Goal: Transaction & Acquisition: Purchase product/service

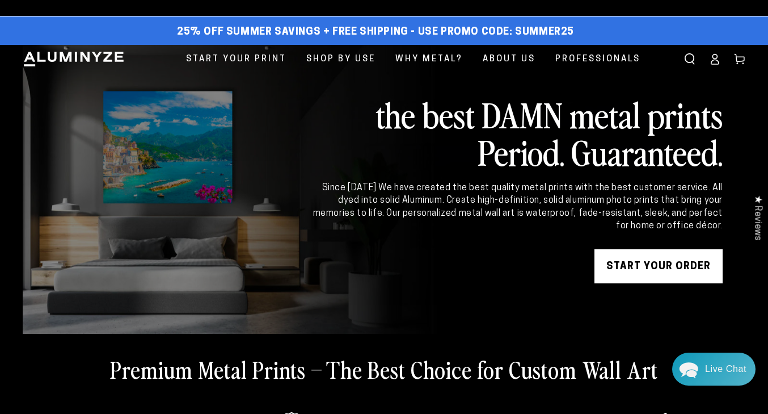
click at [643, 268] on div "Close dialog Get 35% Off + Free Shipping on Your First Order! Plus, enjoy early…" at bounding box center [384, 207] width 768 height 414
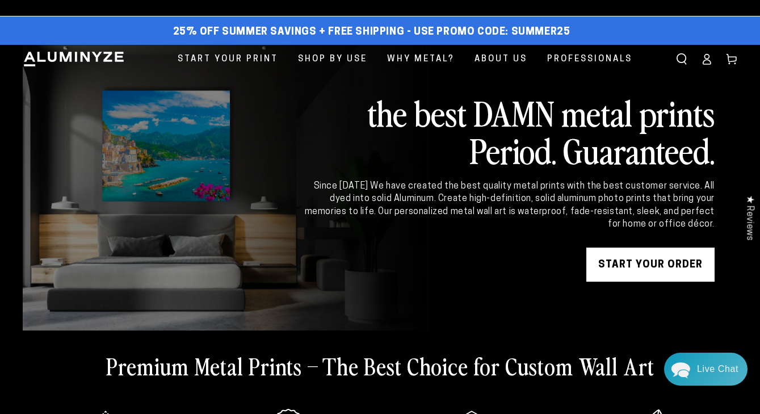
click at [645, 269] on link "START YOUR Order" at bounding box center [650, 264] width 128 height 34
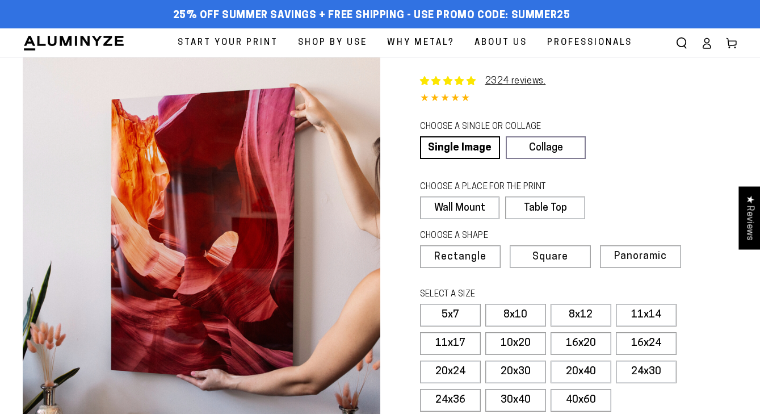
select select "**********"
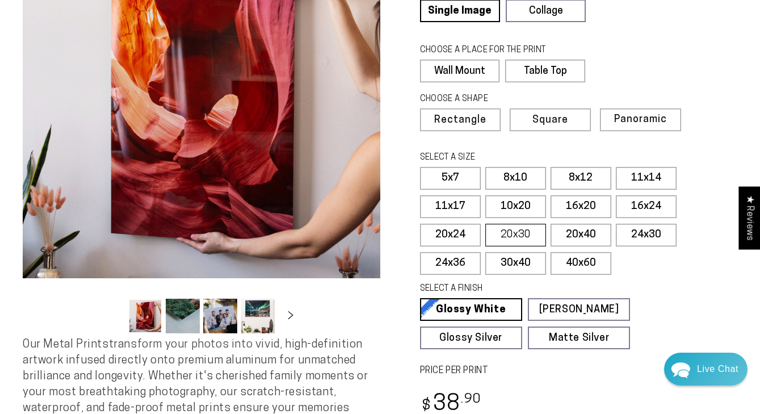
scroll to position [137, 0]
click at [648, 232] on label "24x30" at bounding box center [646, 235] width 61 height 23
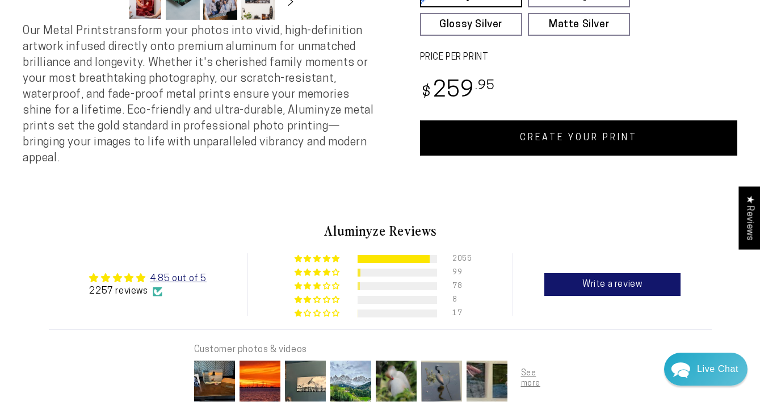
scroll to position [449, 0]
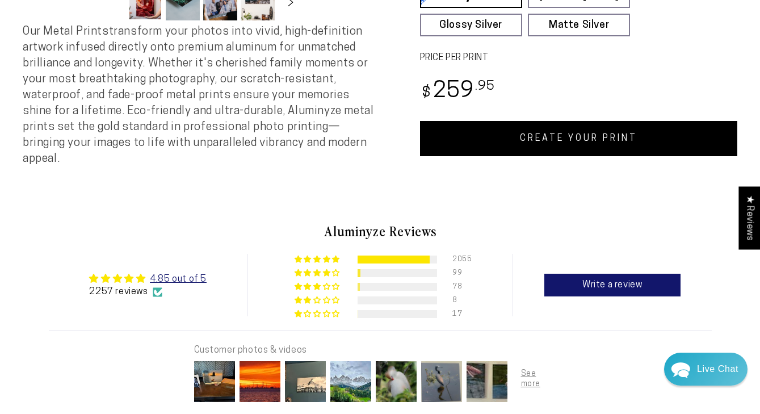
click at [571, 144] on link "CREATE YOUR PRINT" at bounding box center [579, 138] width 318 height 35
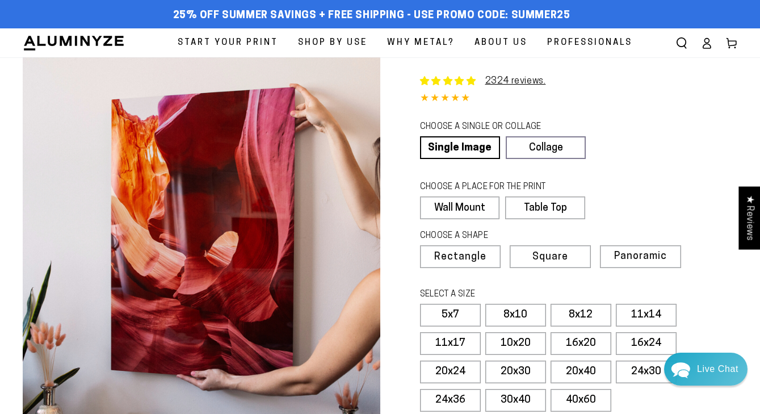
select select "**********"
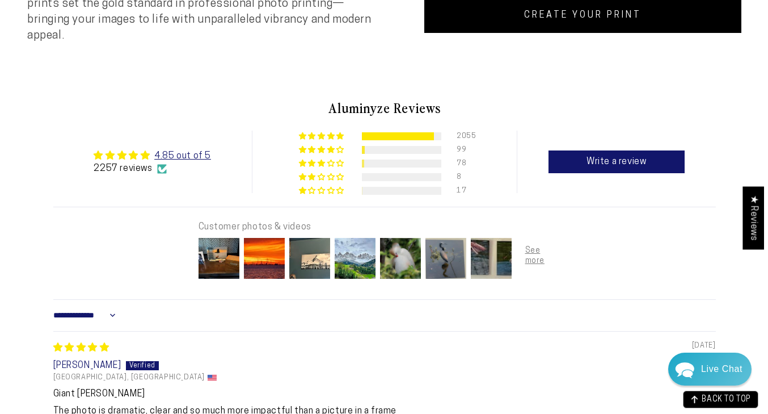
scroll to position [574, 0]
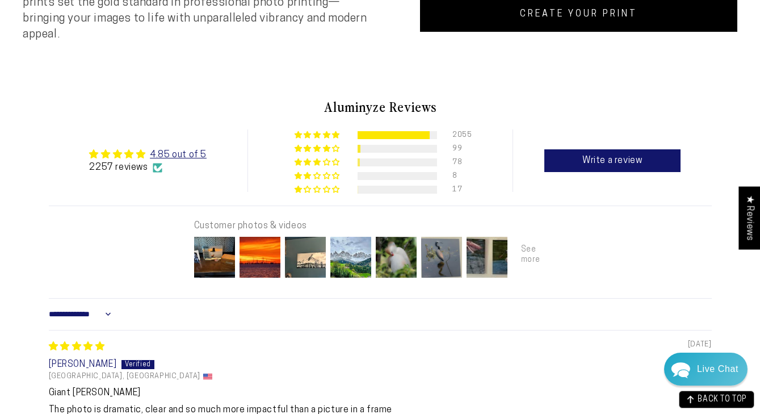
click at [533, 241] on div at bounding box center [532, 256] width 45 height 45
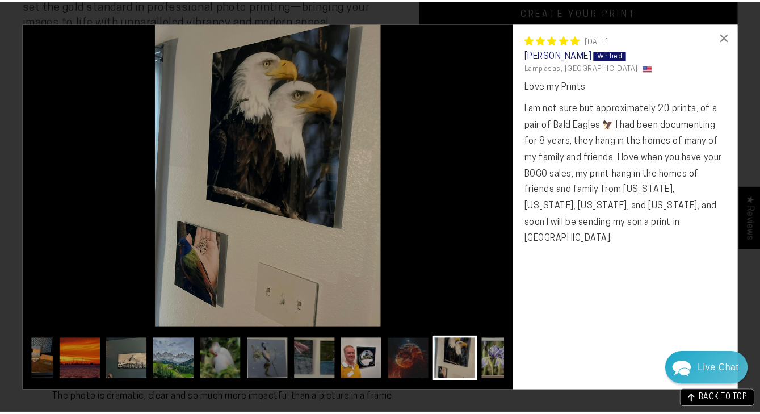
scroll to position [0, 67]
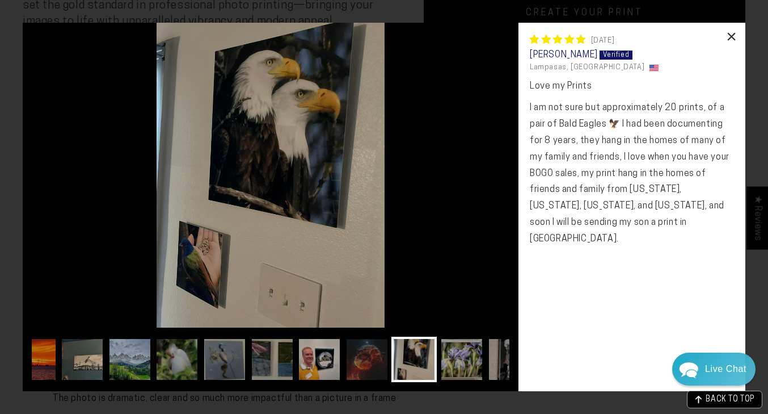
click at [732, 35] on div "×" at bounding box center [731, 36] width 27 height 27
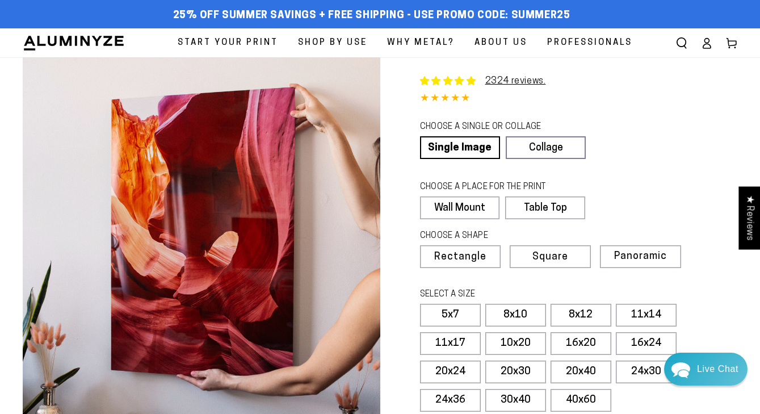
scroll to position [0, 0]
click at [592, 40] on span "Professionals" at bounding box center [589, 42] width 85 height 15
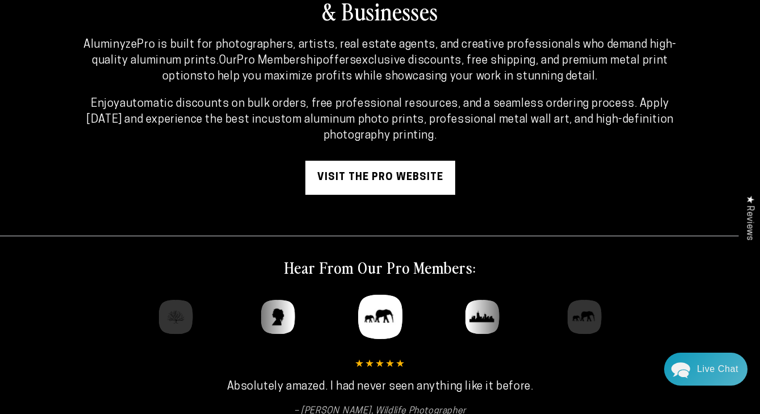
scroll to position [106, 0]
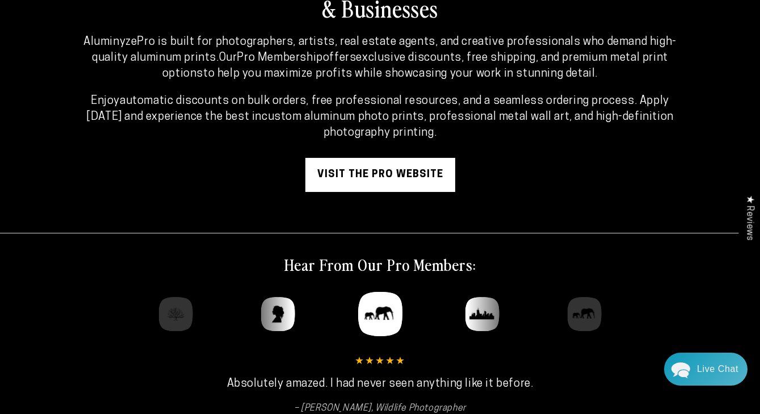
click at [364, 179] on link "visit the pro website" at bounding box center [380, 175] width 150 height 34
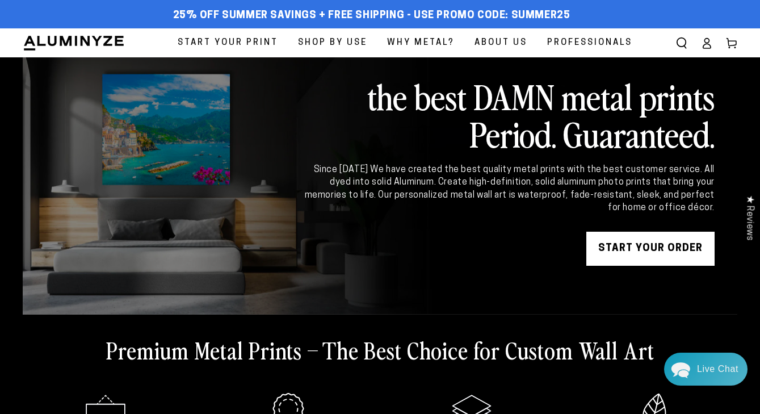
click at [241, 45] on span "Start Your Print" at bounding box center [228, 42] width 100 height 15
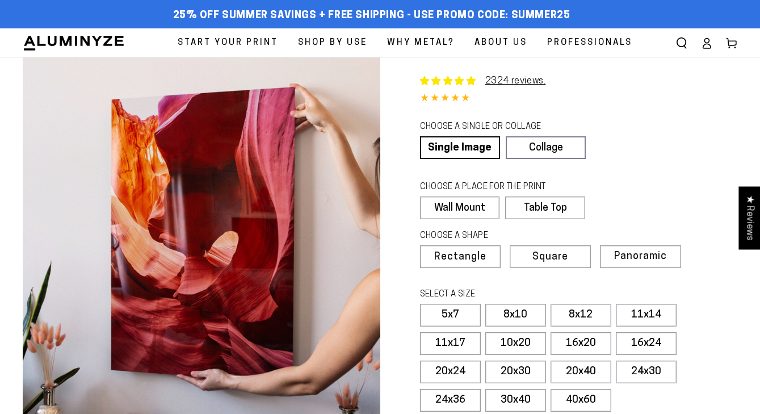
select select "**********"
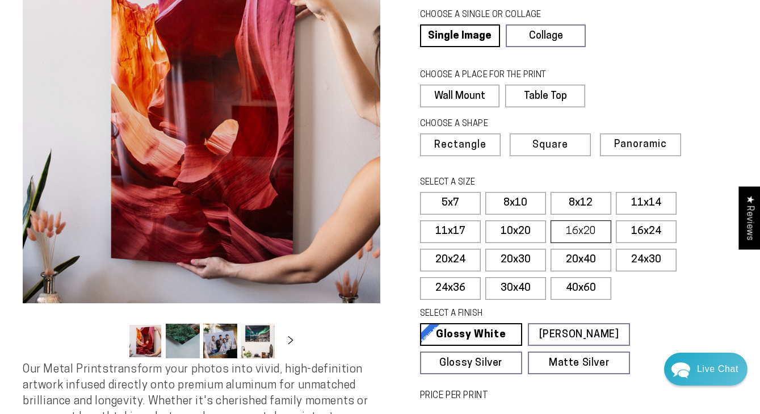
scroll to position [112, 0]
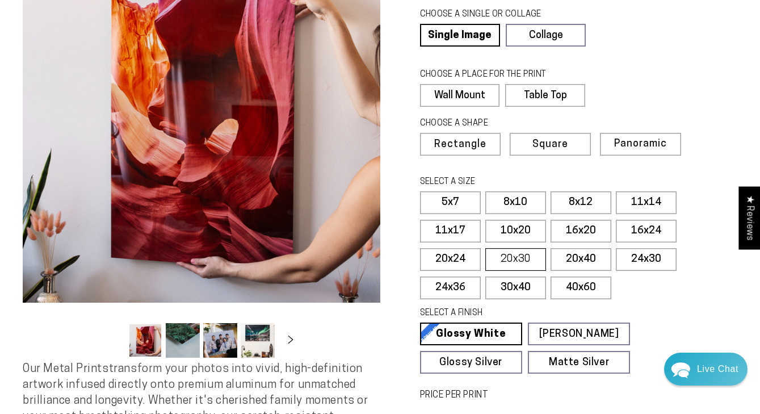
click at [531, 258] on label "20x30" at bounding box center [515, 259] width 61 height 23
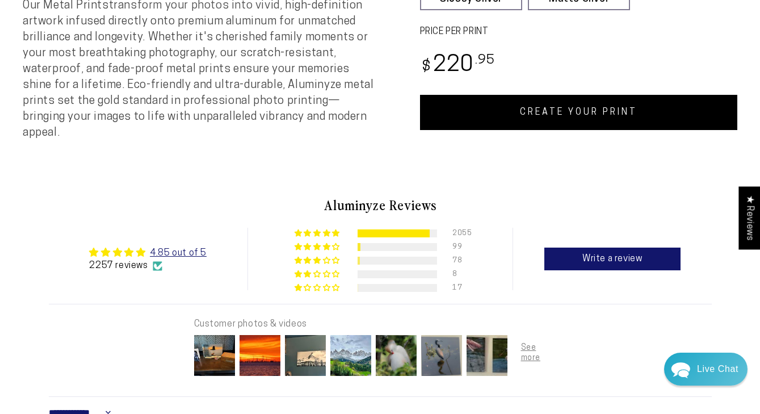
scroll to position [476, 0]
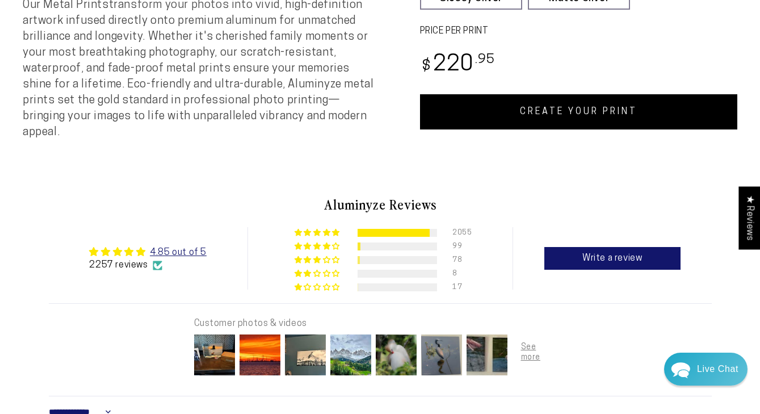
click at [563, 112] on link "CREATE YOUR PRINT" at bounding box center [579, 111] width 318 height 35
